Goal: Task Accomplishment & Management: Complete application form

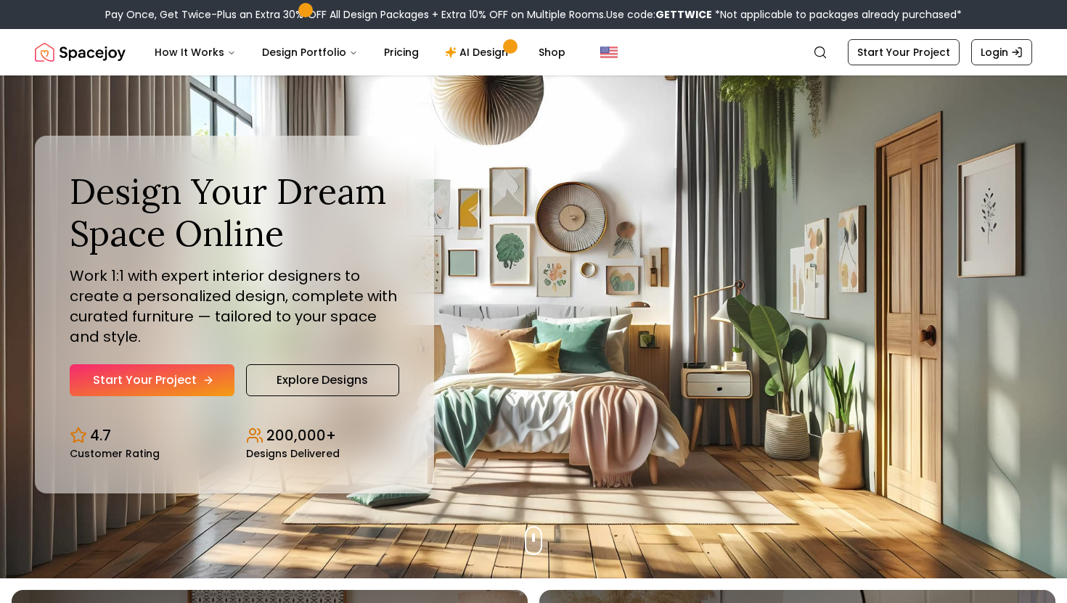
scroll to position [25, 0]
click at [199, 364] on link "Start Your Project" at bounding box center [152, 380] width 165 height 32
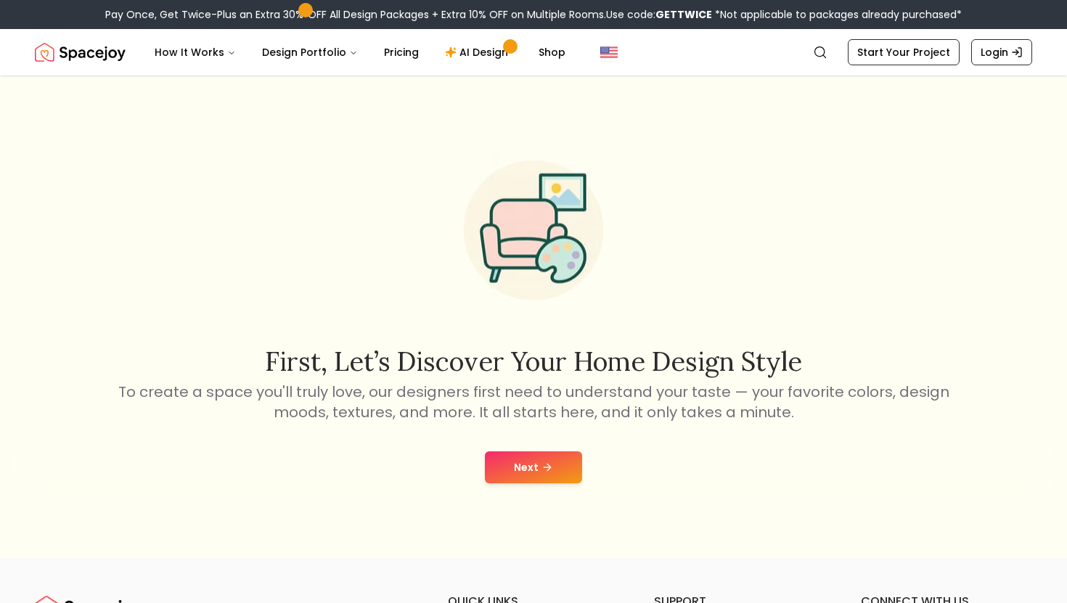
click at [539, 469] on button "Next" at bounding box center [533, 467] width 97 height 32
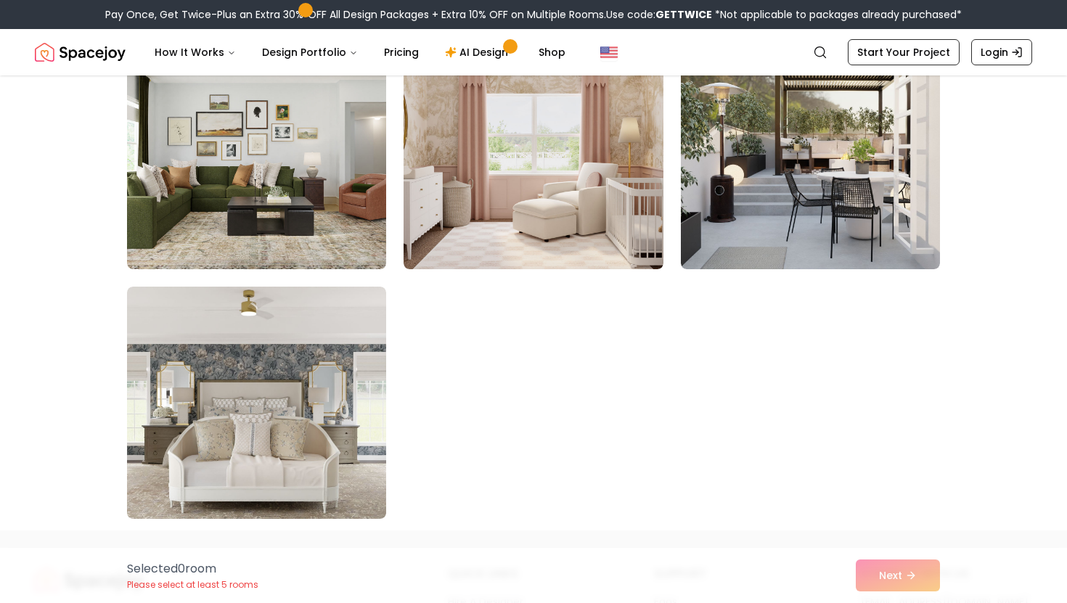
scroll to position [8109, 0]
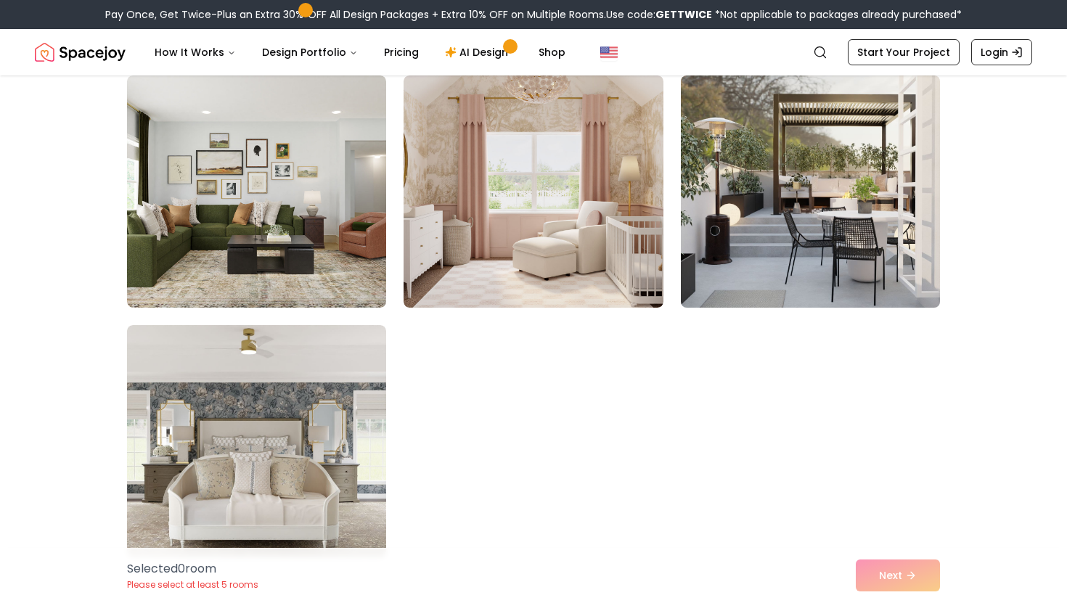
click at [800, 249] on img at bounding box center [810, 192] width 272 height 244
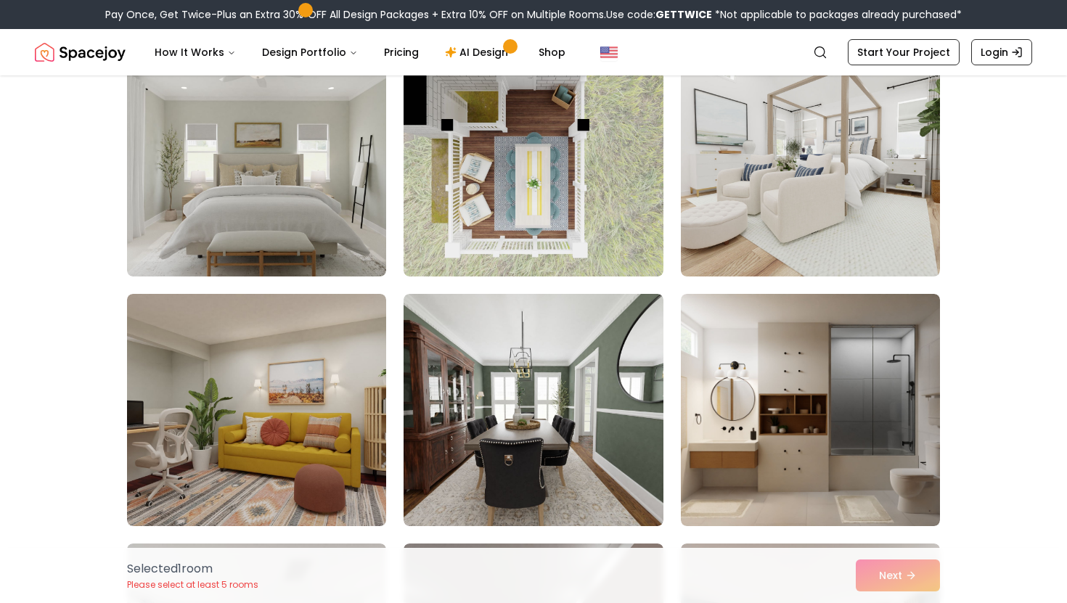
scroll to position [6894, 0]
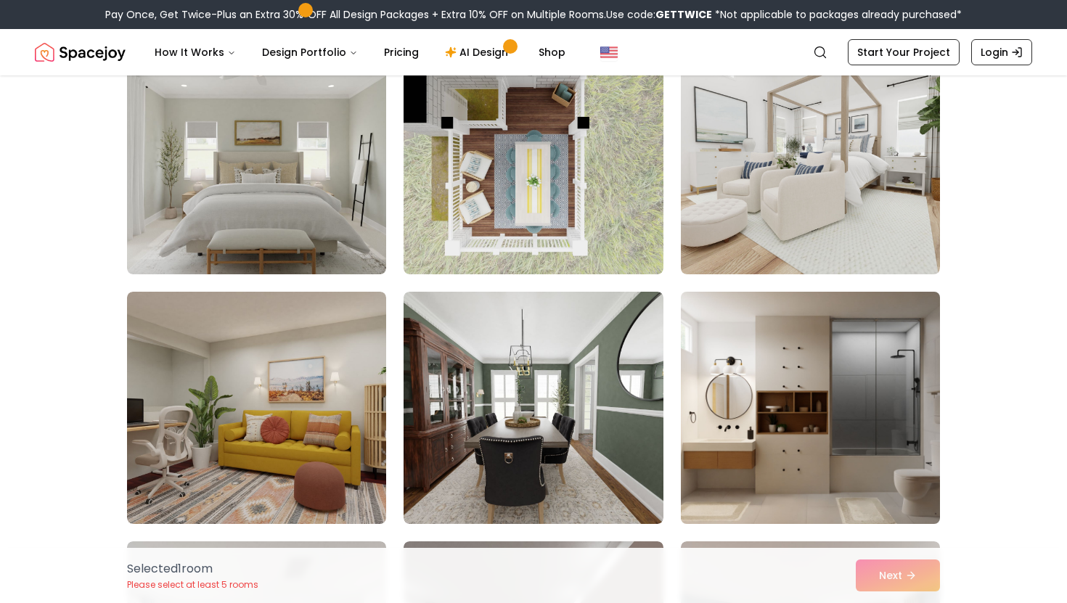
click at [743, 443] on img at bounding box center [810, 408] width 272 height 244
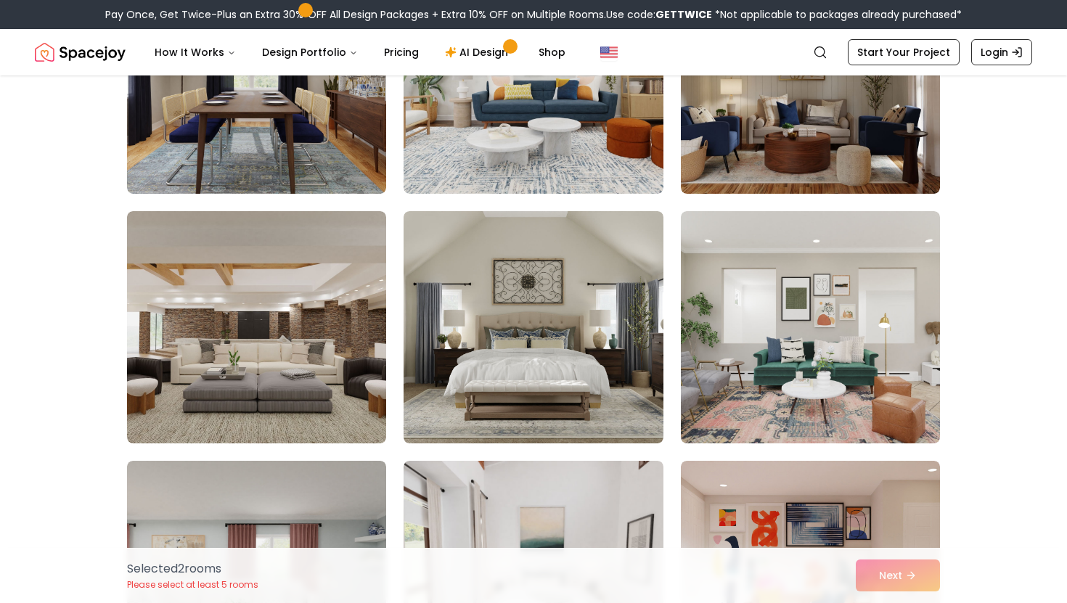
scroll to position [3980, 0]
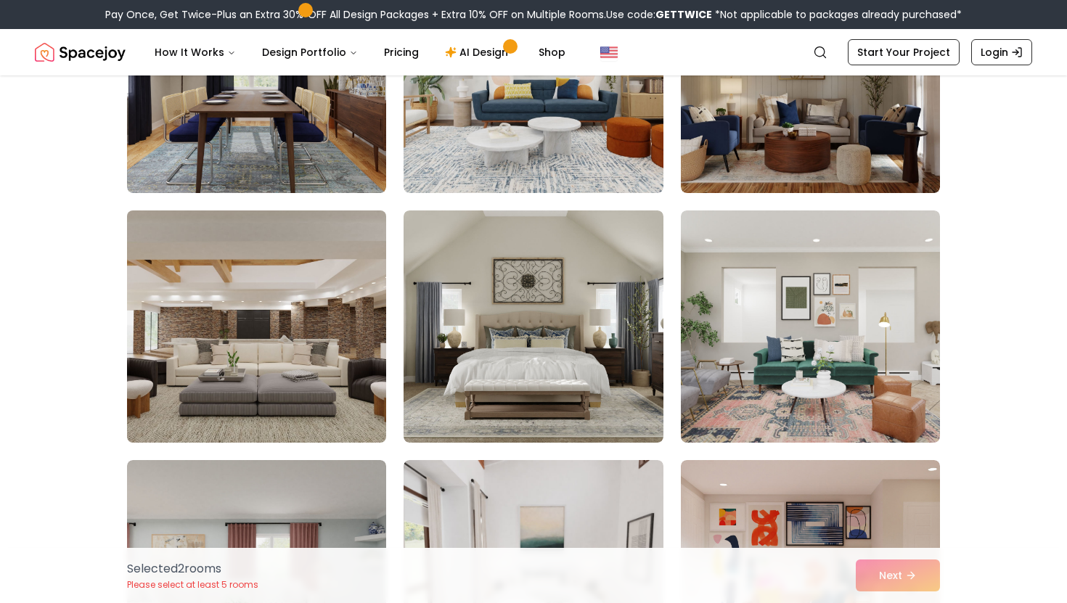
click at [296, 300] on img at bounding box center [256, 327] width 272 height 244
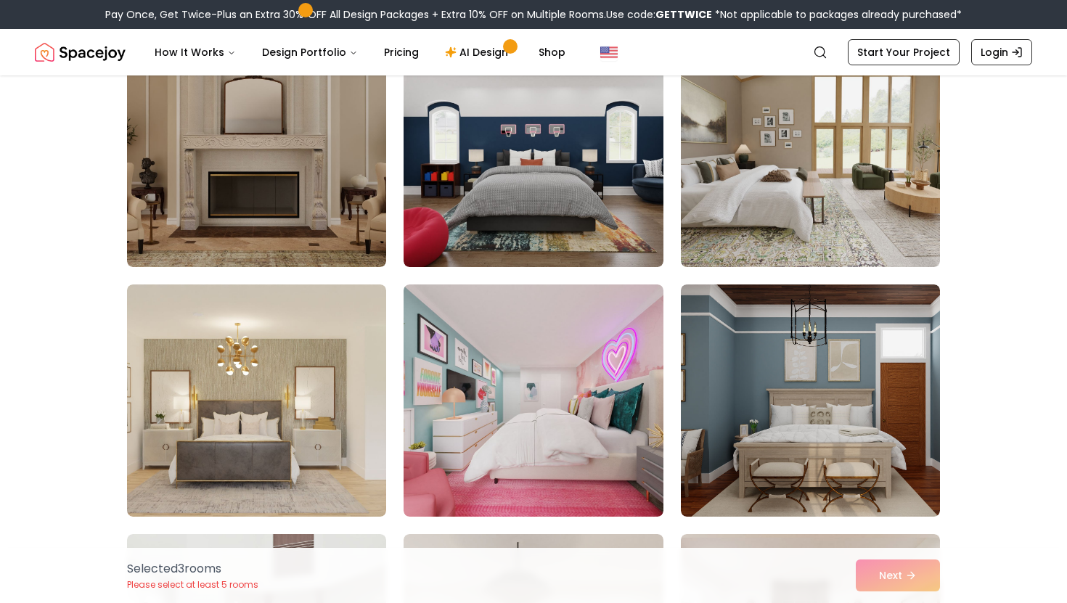
scroll to position [2909, 0]
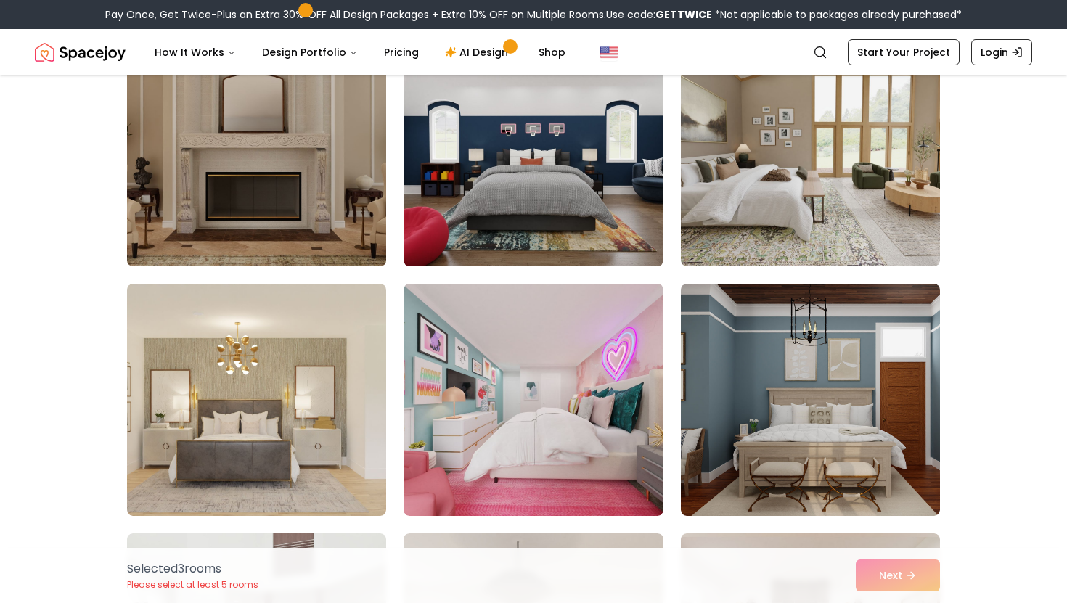
click at [242, 192] on img at bounding box center [256, 150] width 272 height 244
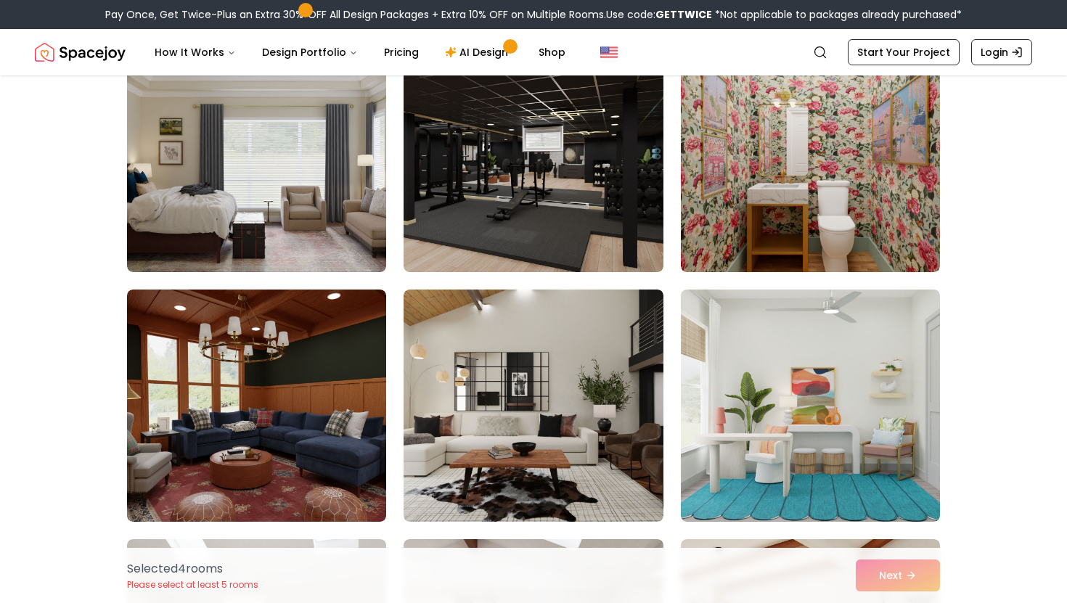
scroll to position [155, 0]
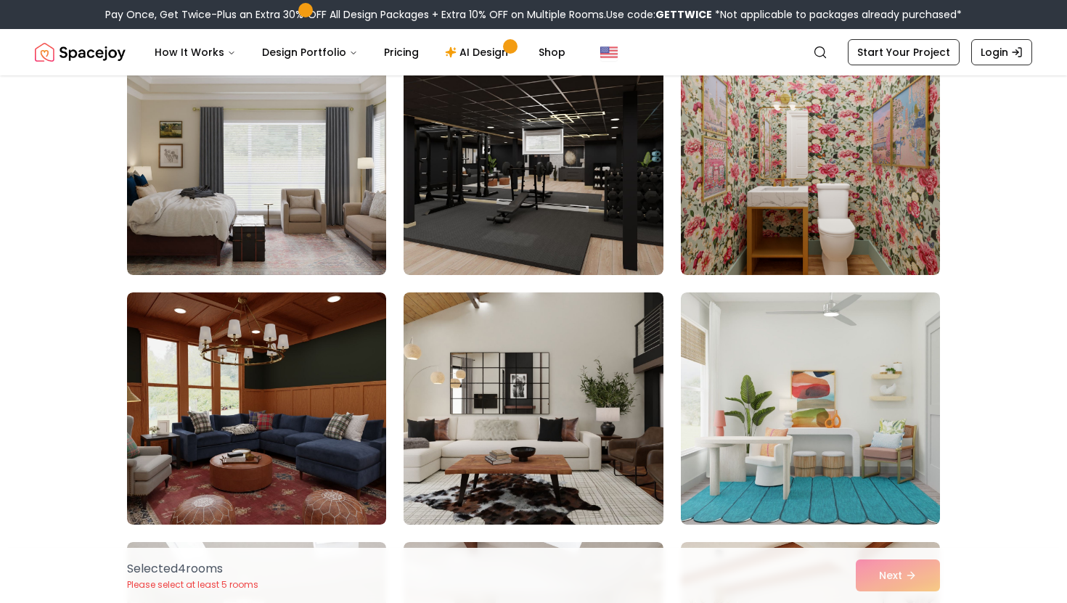
click at [530, 403] on img at bounding box center [533, 409] width 272 height 244
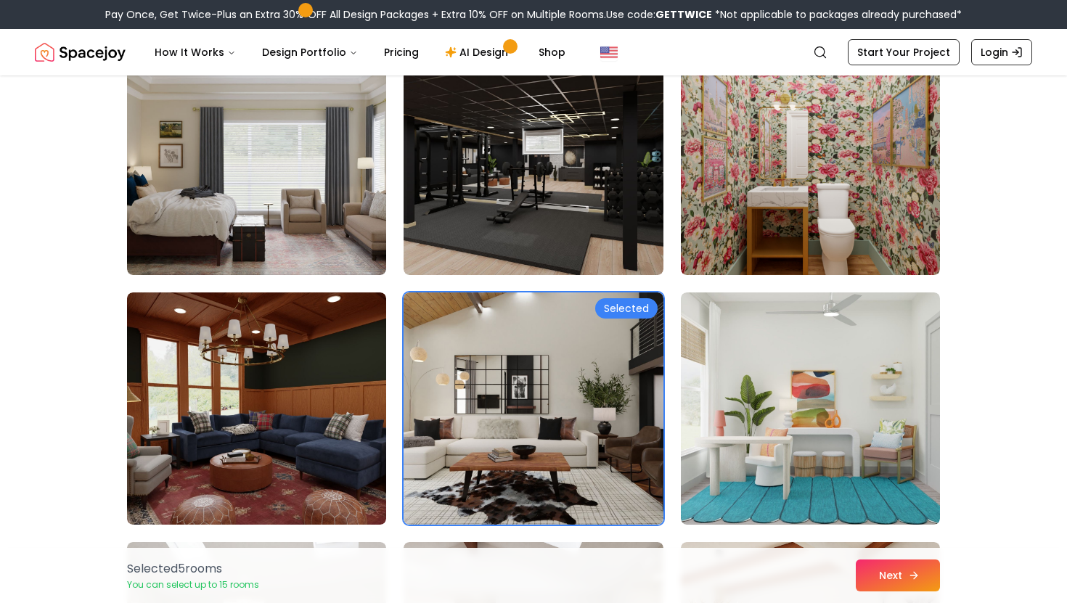
click at [884, 575] on button "Next" at bounding box center [897, 575] width 84 height 32
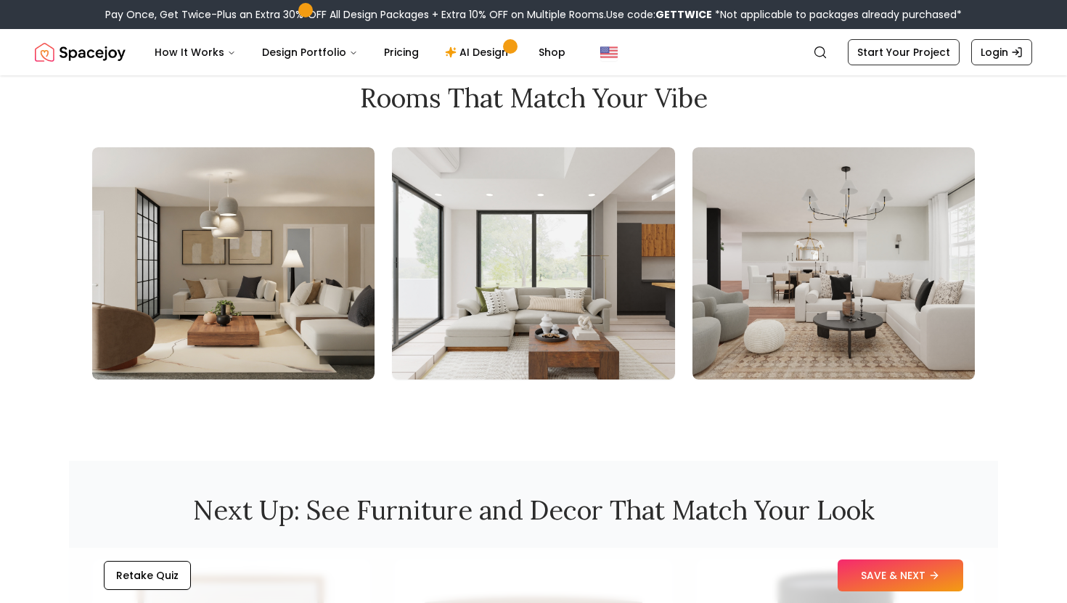
scroll to position [1569, 0]
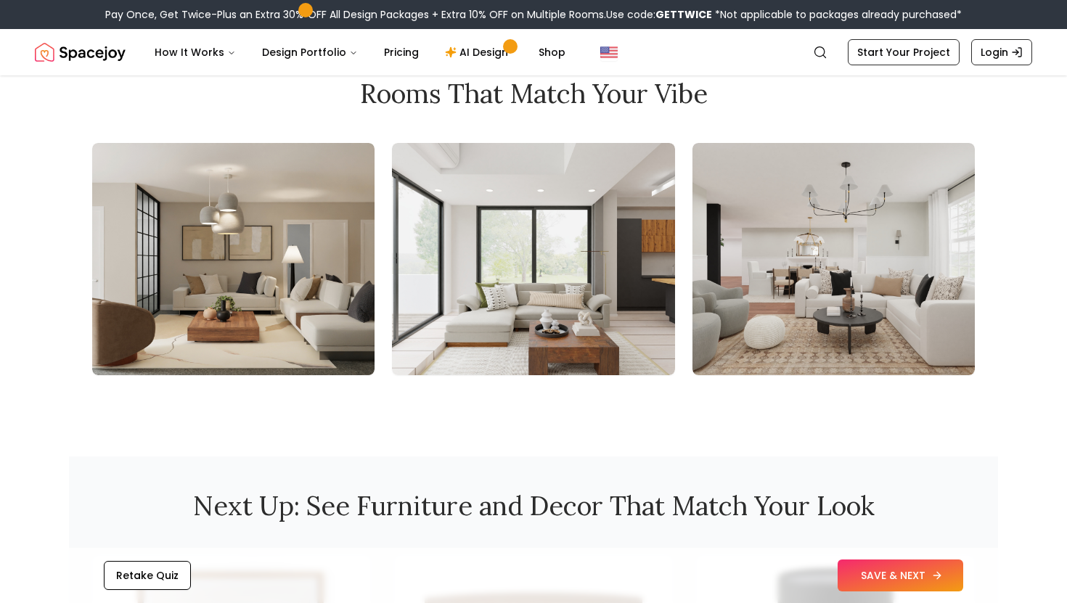
click at [866, 574] on button "SAVE & NEXT" at bounding box center [900, 575] width 126 height 32
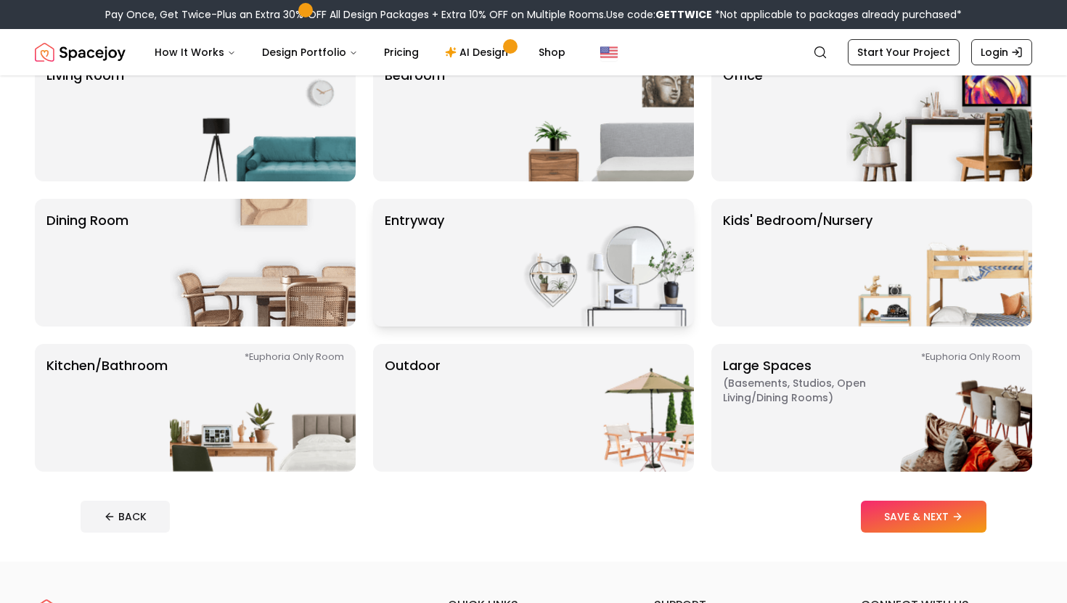
scroll to position [143, 0]
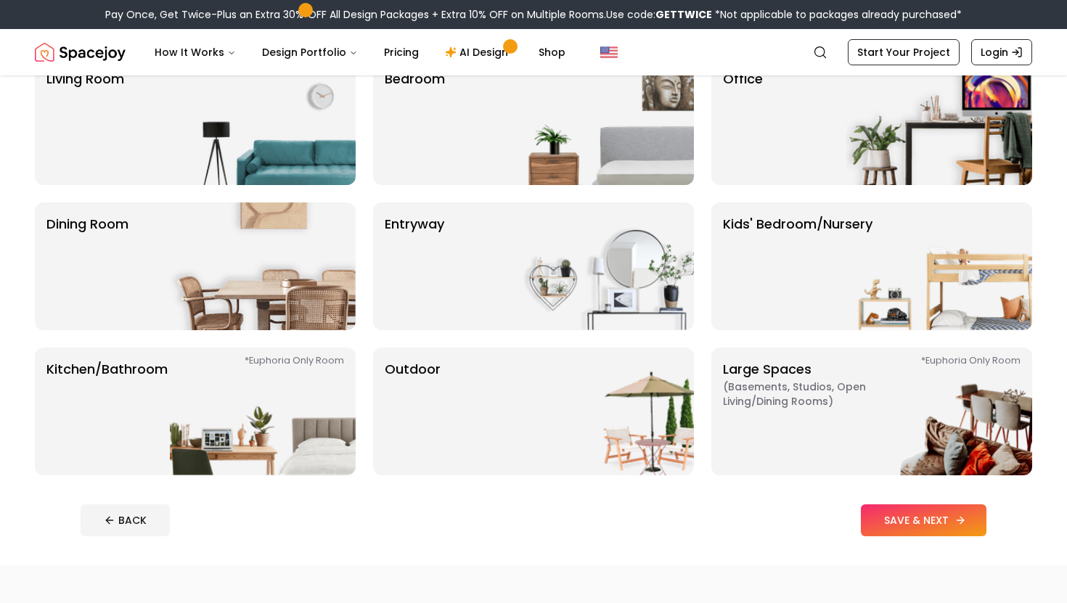
click at [940, 525] on button "SAVE & NEXT" at bounding box center [924, 520] width 126 height 32
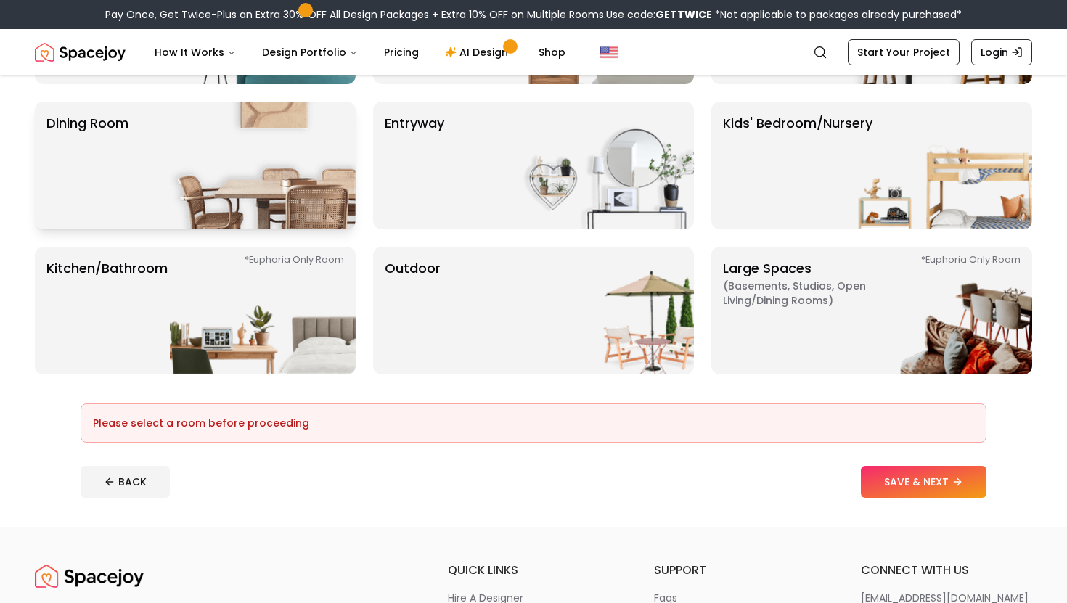
scroll to position [240, 0]
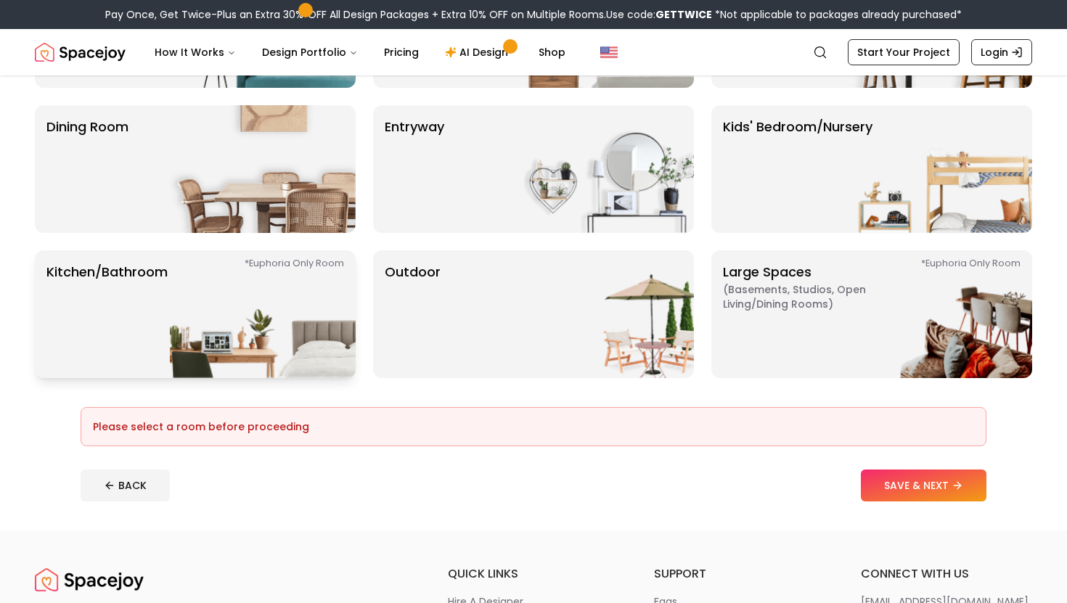
click at [246, 340] on img at bounding box center [263, 314] width 186 height 128
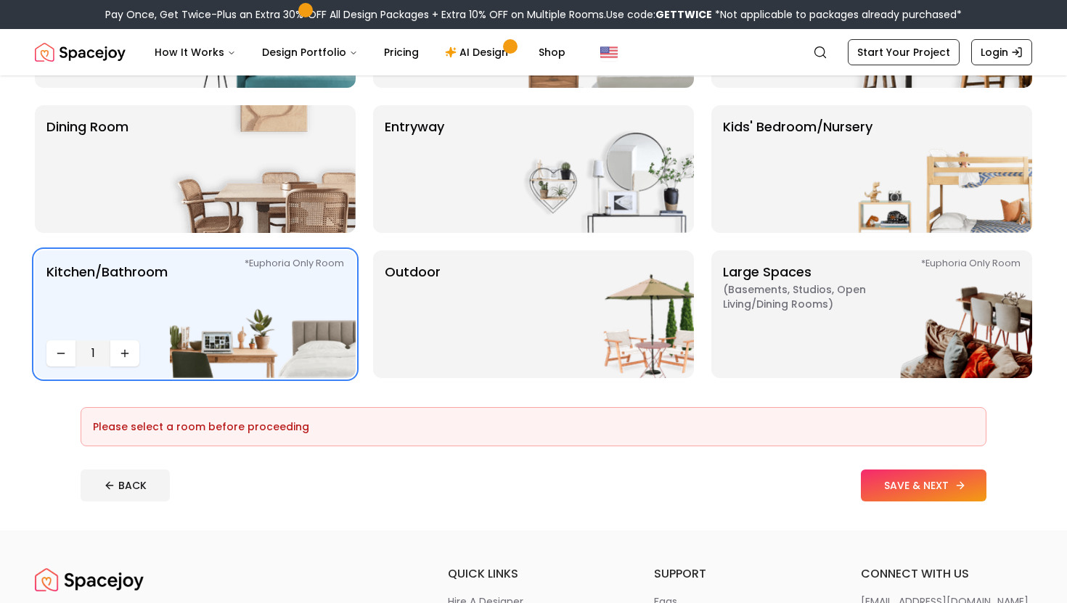
click at [932, 483] on button "SAVE & NEXT" at bounding box center [924, 485] width 126 height 32
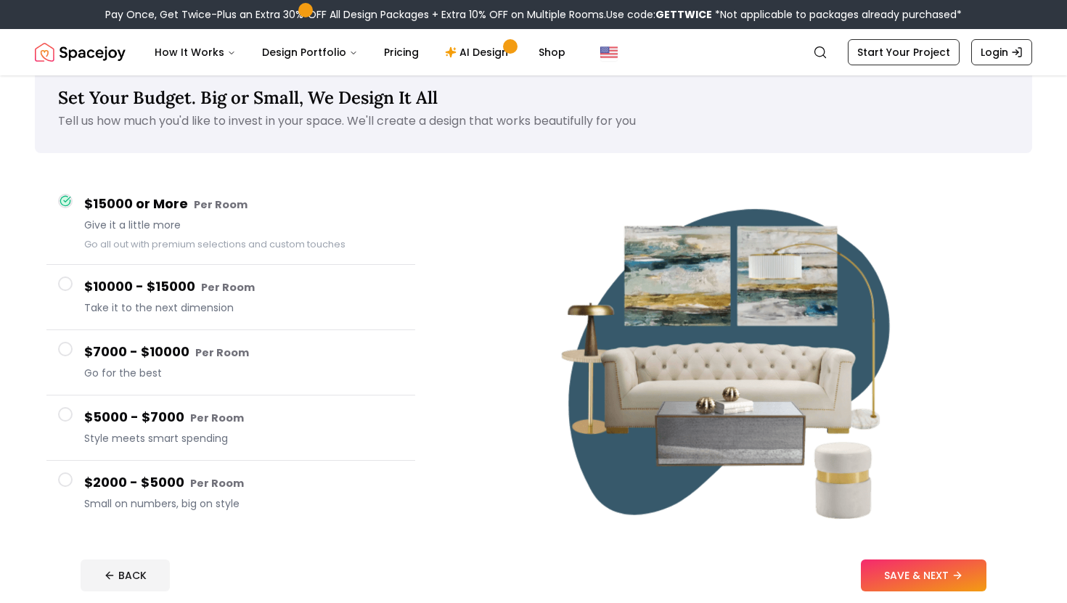
scroll to position [34, 0]
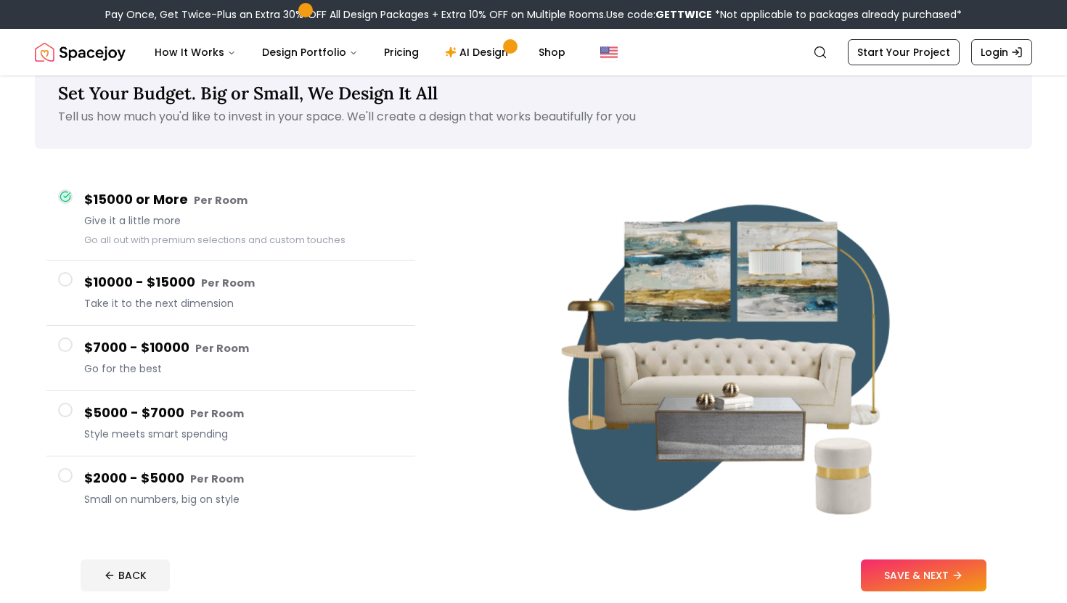
click at [238, 312] on div "$10000 - $15000 Per Room Take it to the next dimension" at bounding box center [243, 292] width 319 height 41
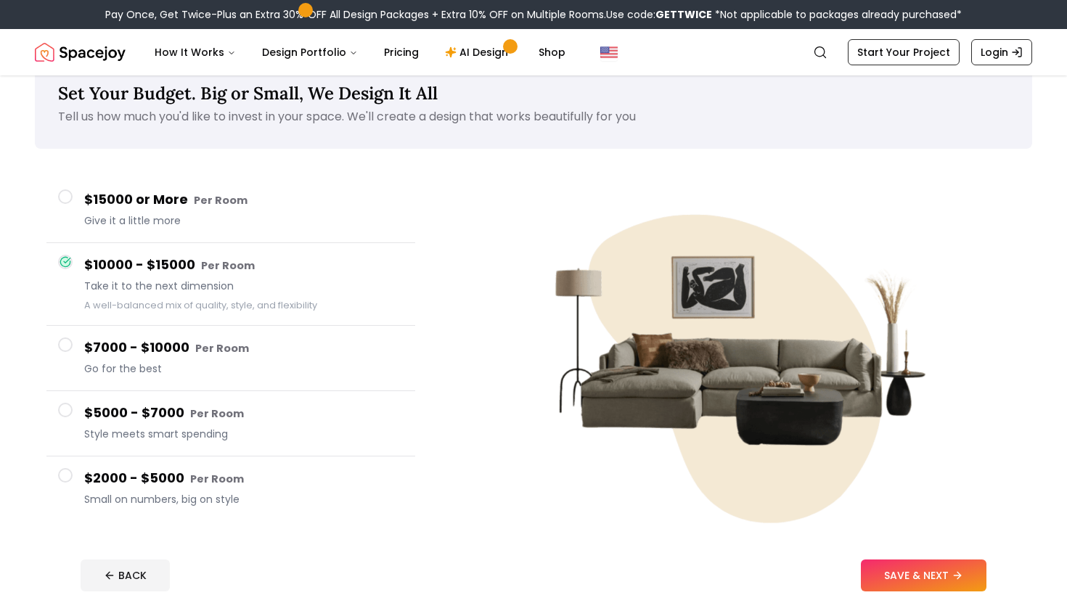
click at [205, 374] on span "Go for the best" at bounding box center [243, 368] width 319 height 15
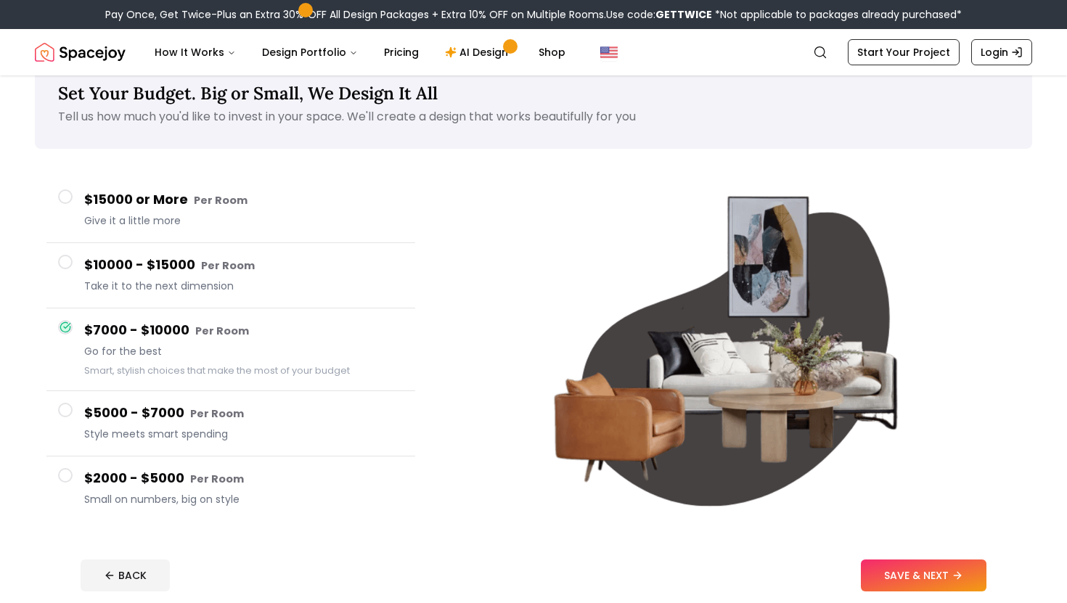
click at [189, 433] on span "Style meets smart spending" at bounding box center [243, 434] width 319 height 15
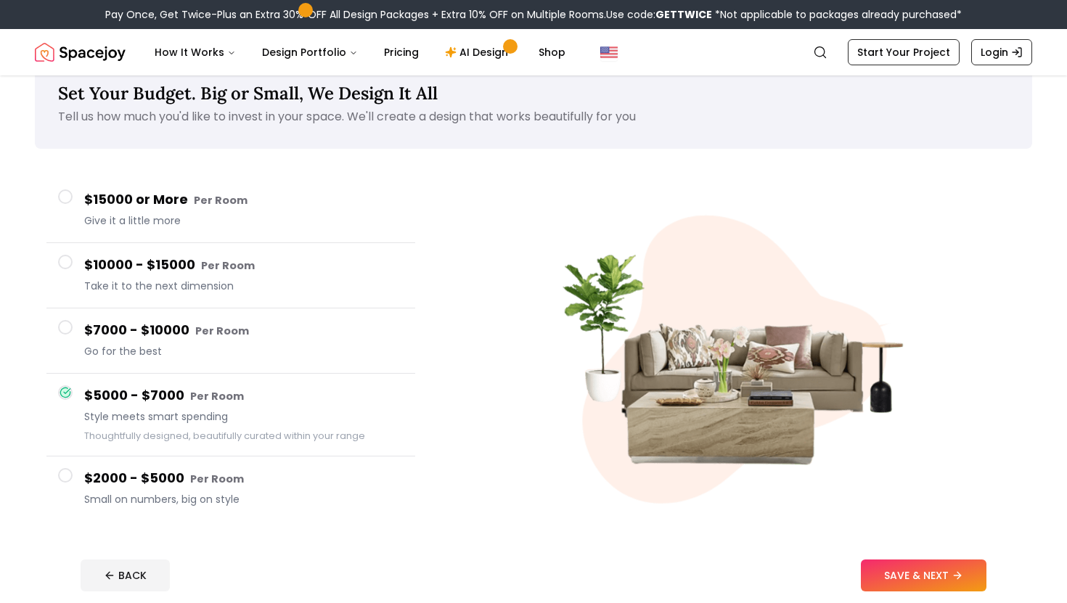
click at [190, 488] on h4 "$2000 - $5000 Per Room" at bounding box center [243, 478] width 319 height 21
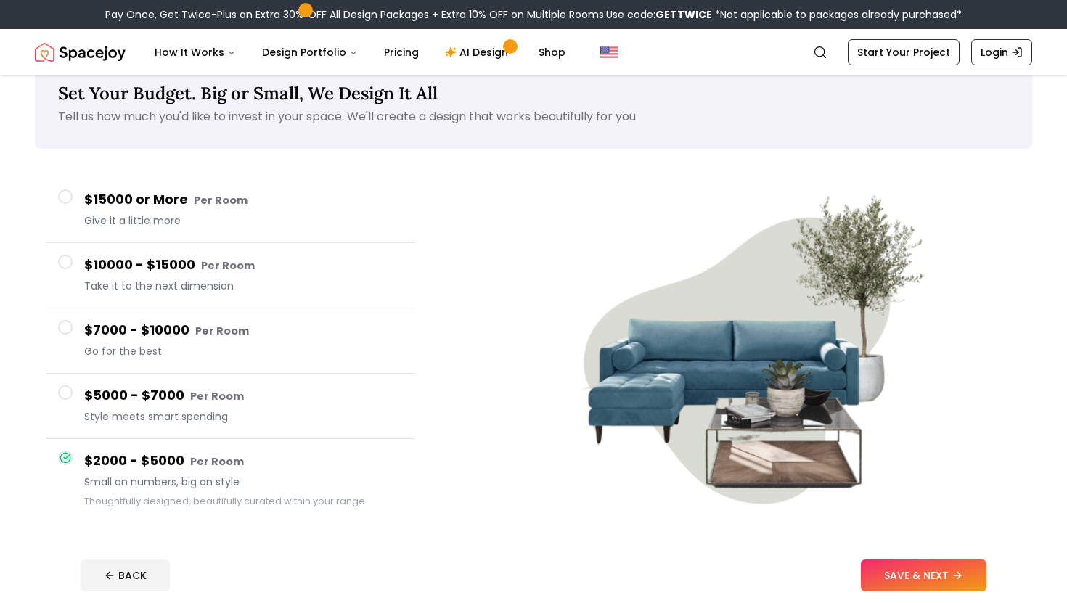
click at [208, 341] on div "$7000 - $10000 Per Room Go for the best" at bounding box center [243, 340] width 319 height 41
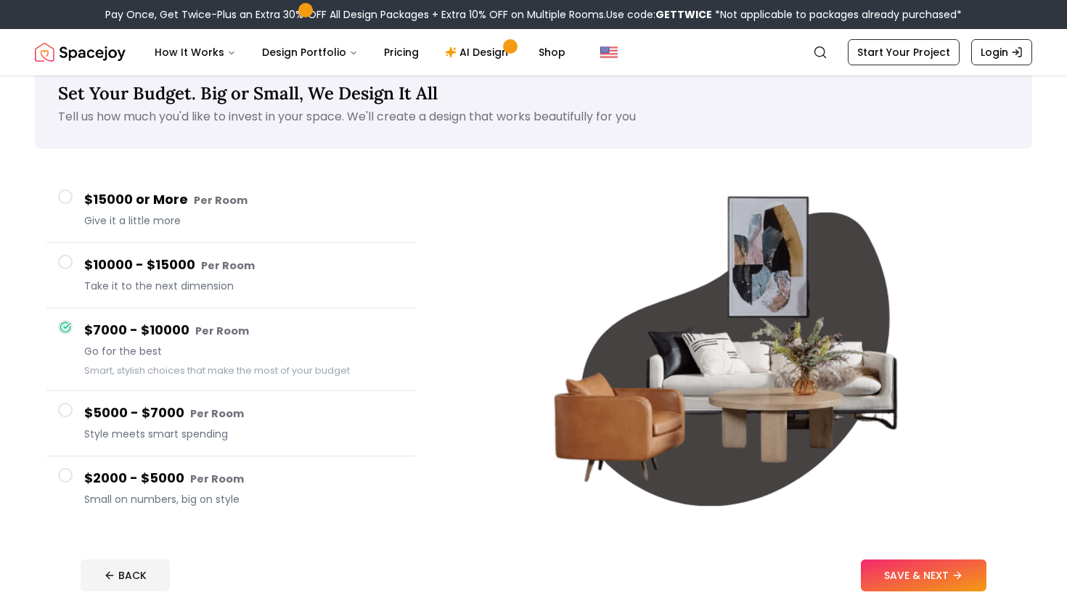
click at [221, 282] on span "Take it to the next dimension" at bounding box center [243, 286] width 319 height 15
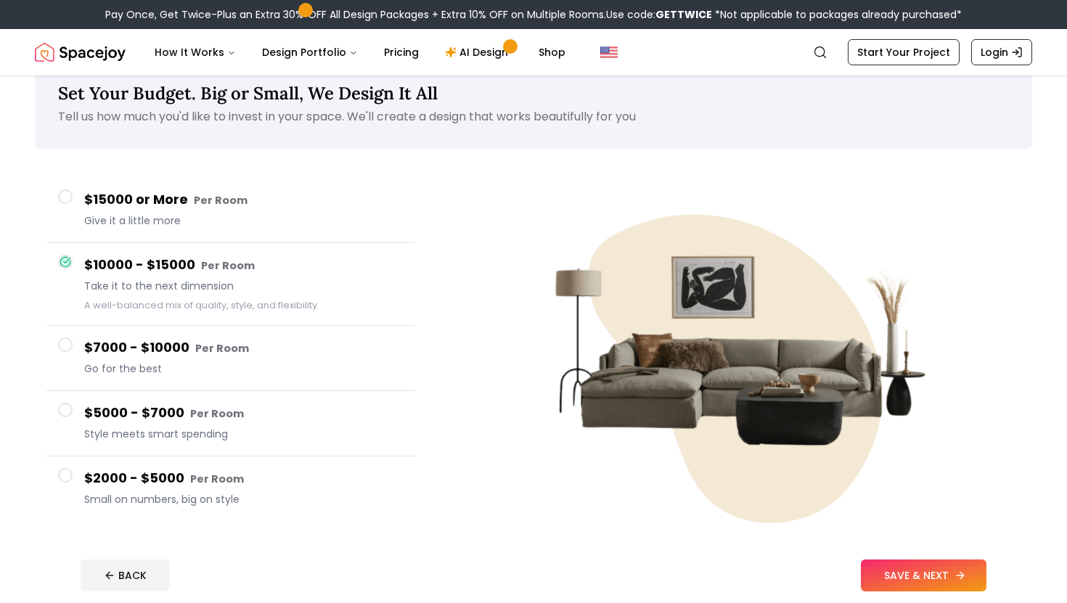
click at [911, 588] on button "SAVE & NEXT" at bounding box center [924, 575] width 126 height 32
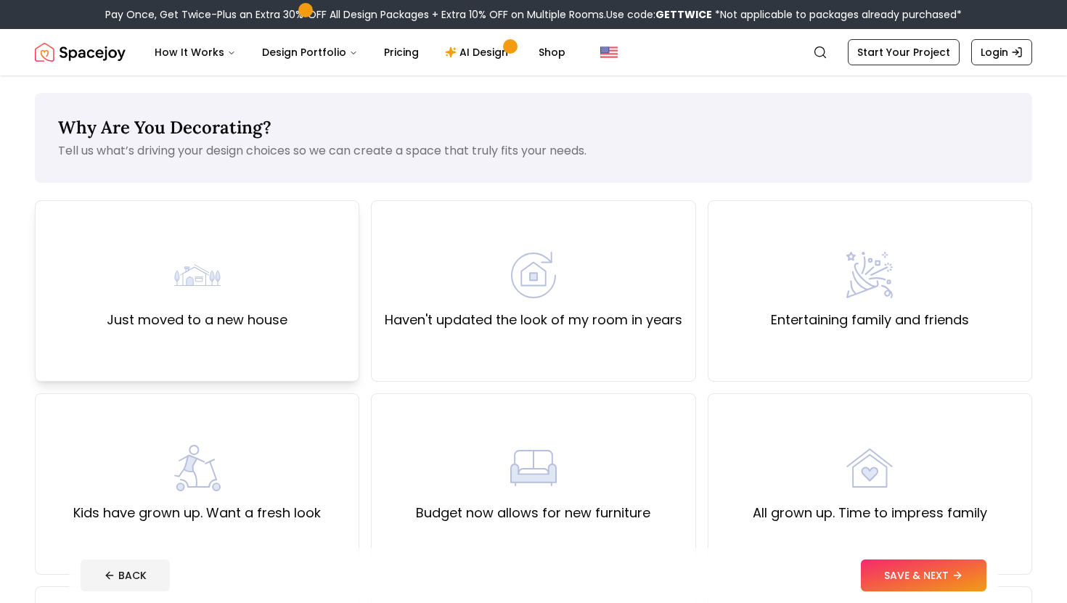
click at [267, 330] on div "Just moved to a new house" at bounding box center [197, 290] width 324 height 181
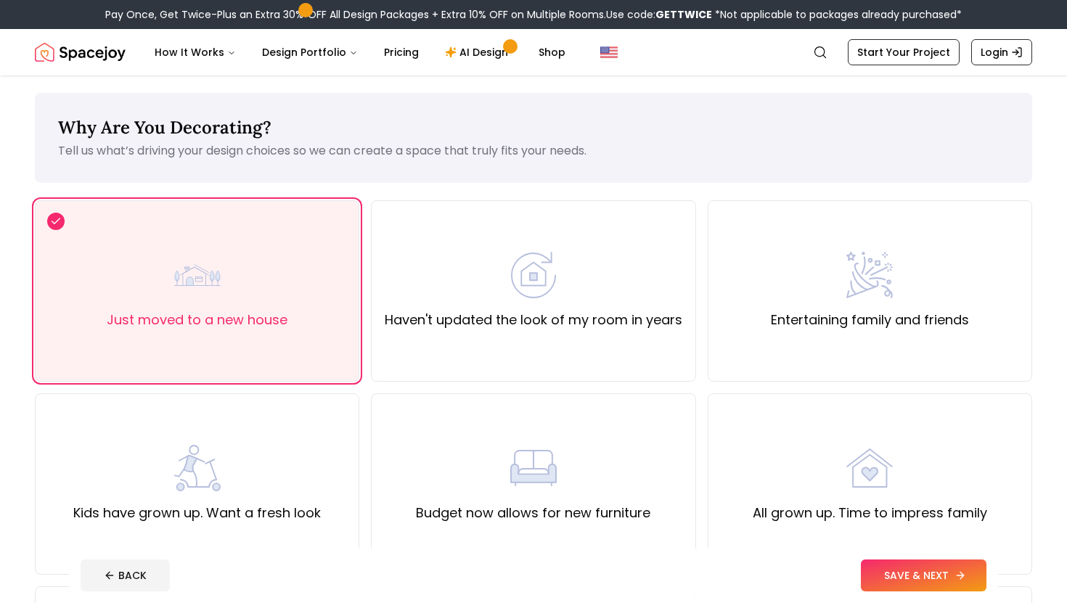
click at [939, 573] on button "SAVE & NEXT" at bounding box center [924, 575] width 126 height 32
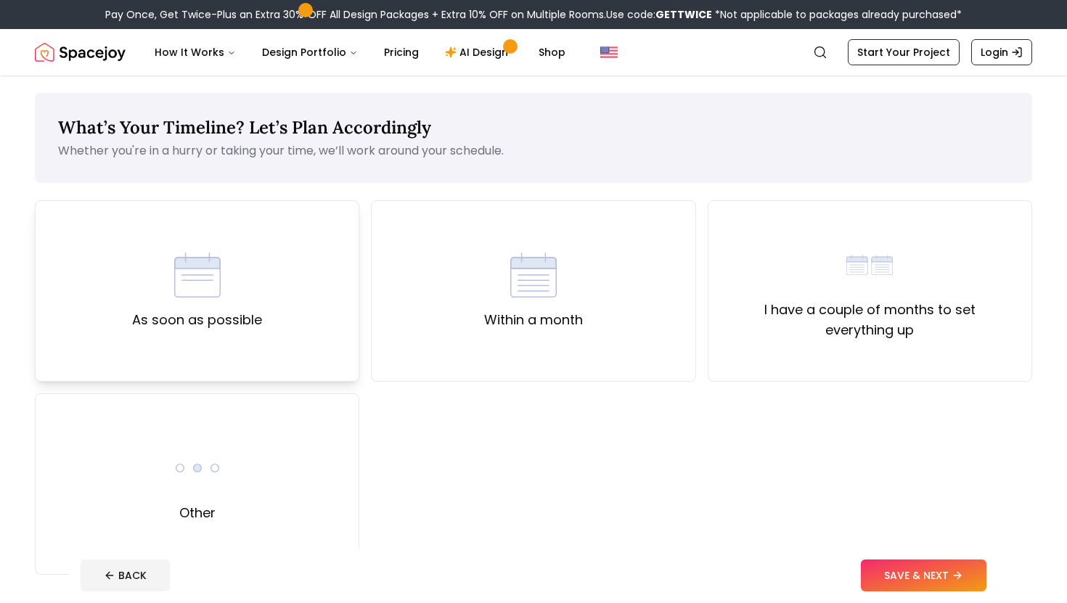
click at [310, 295] on div "As soon as possible" at bounding box center [197, 290] width 324 height 181
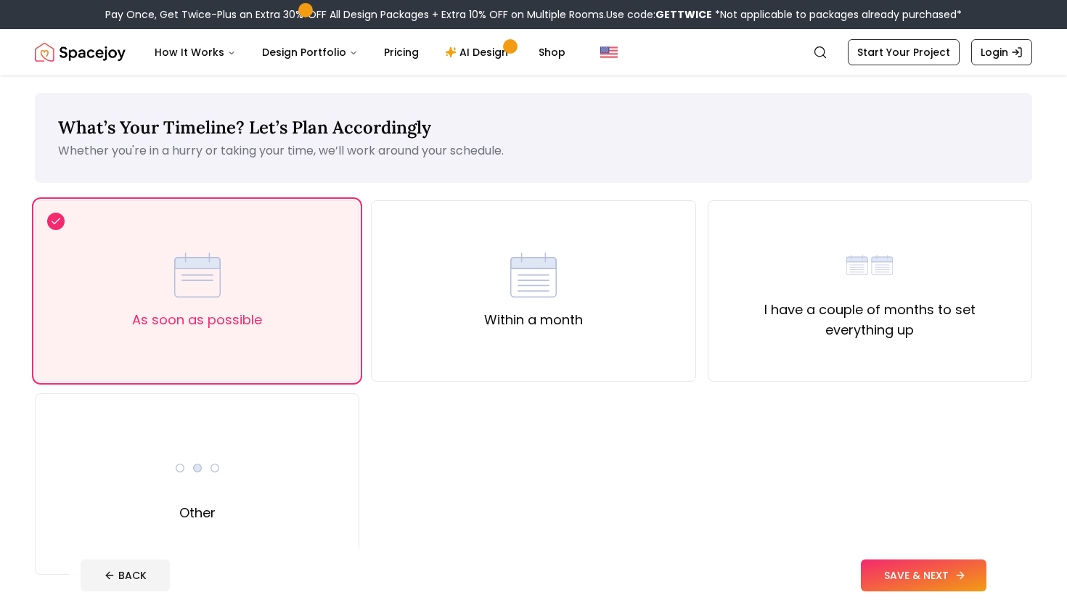
click at [887, 572] on button "SAVE & NEXT" at bounding box center [924, 575] width 126 height 32
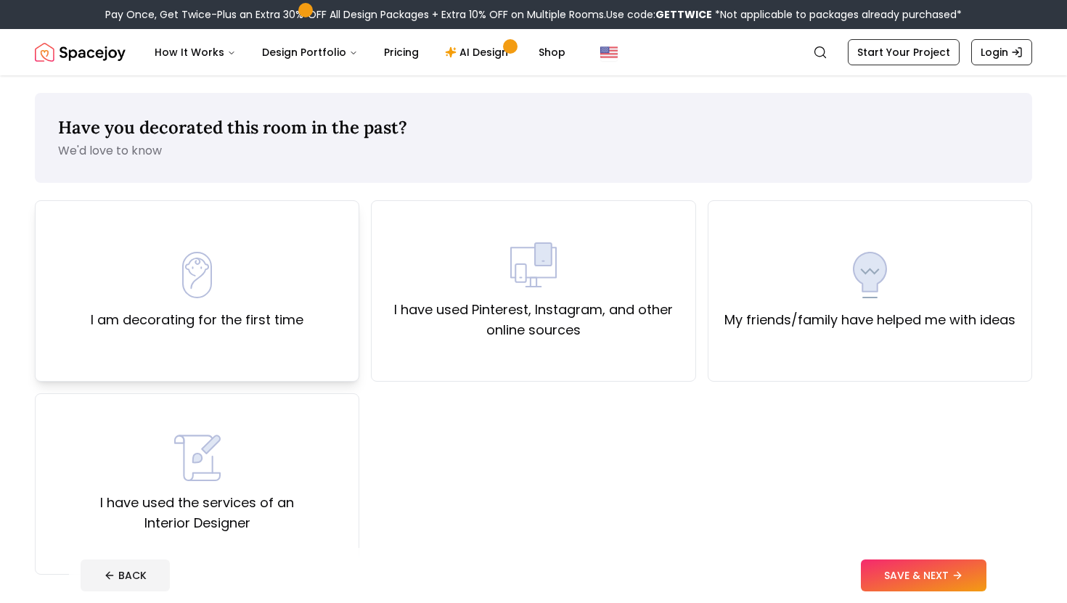
click at [267, 305] on div "I am decorating for the first time" at bounding box center [197, 291] width 213 height 78
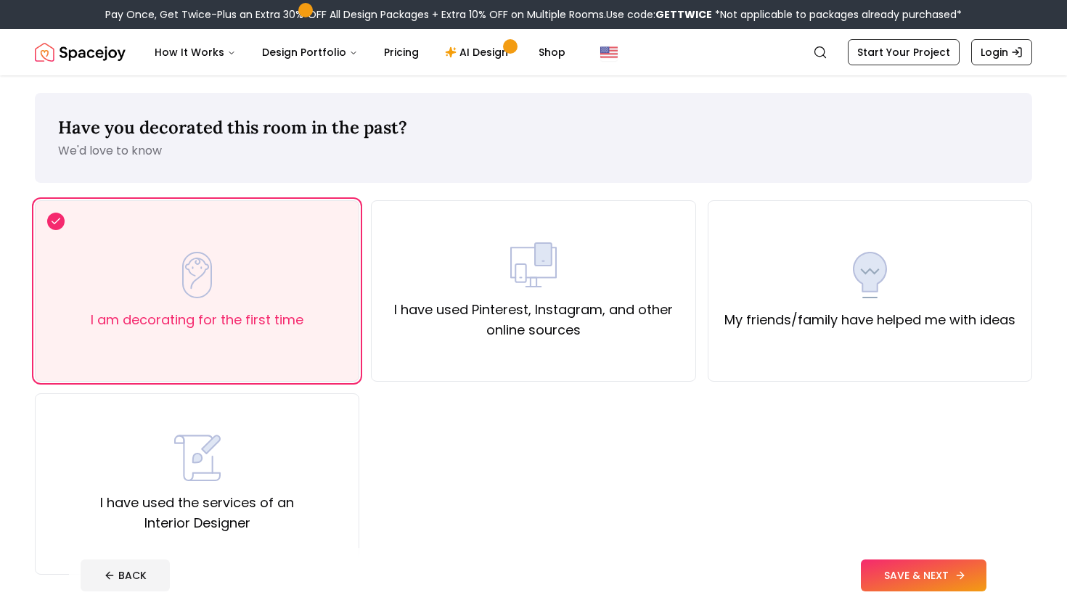
click at [894, 570] on button "SAVE & NEXT" at bounding box center [924, 575] width 126 height 32
